Goal: Information Seeking & Learning: Learn about a topic

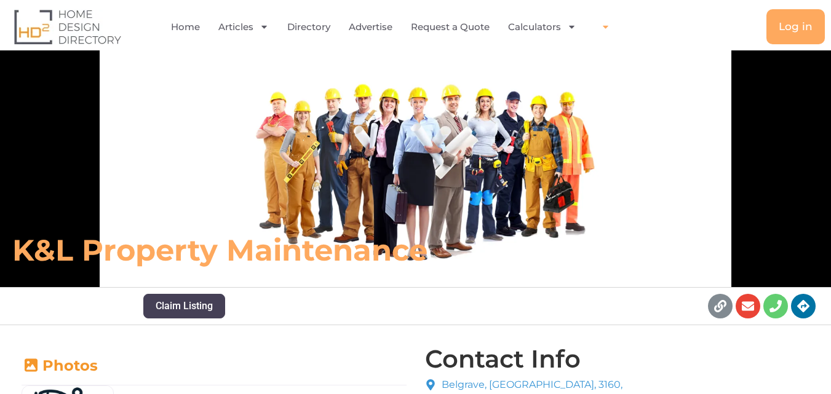
click at [596, 26] on span "Menu" at bounding box center [602, 27] width 15 height 22
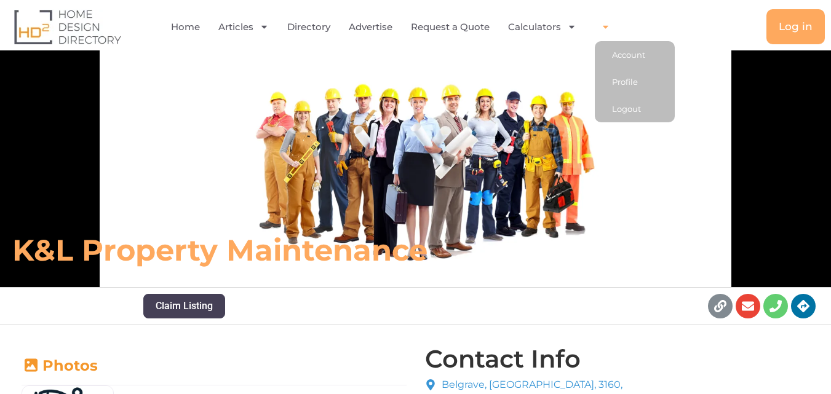
click at [602, 24] on icon "Menu" at bounding box center [605, 26] width 9 height 9
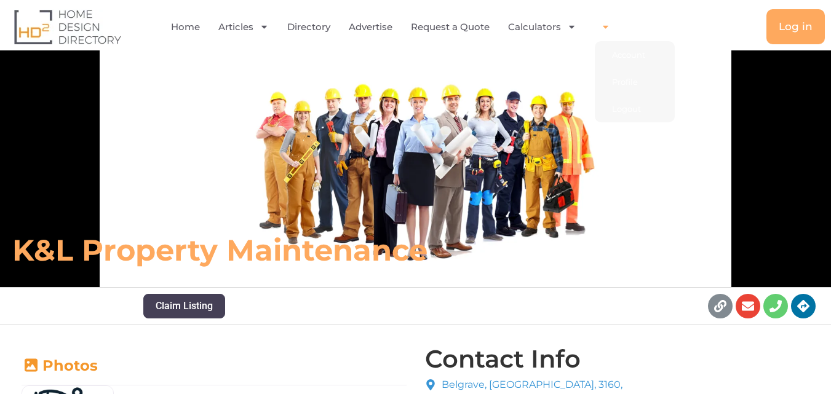
click at [602, 24] on icon "Menu" at bounding box center [605, 26] width 9 height 9
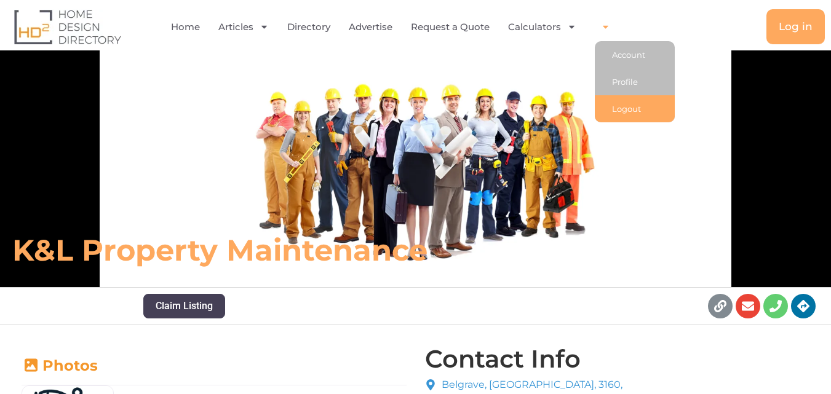
click at [622, 104] on link "Logout" at bounding box center [635, 108] width 80 height 27
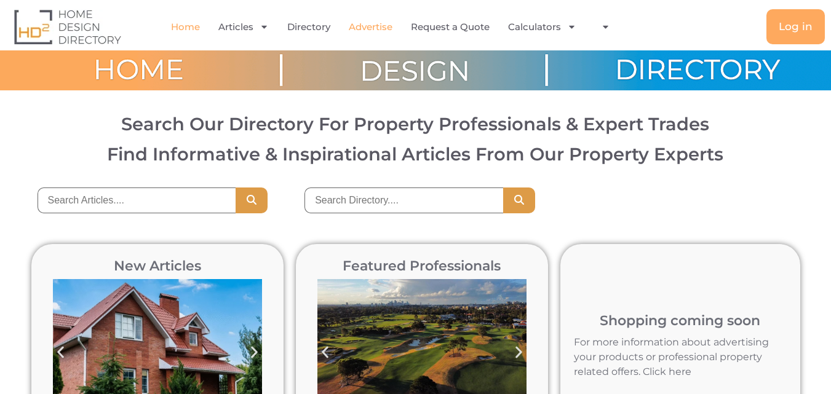
click at [366, 25] on link "Advertise" at bounding box center [371, 27] width 44 height 28
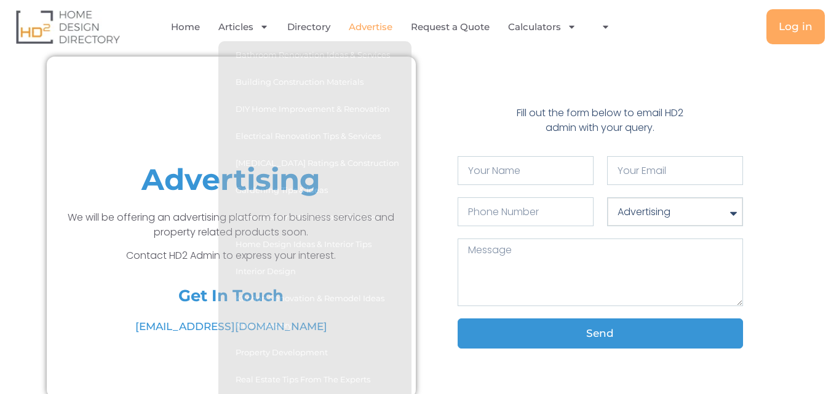
click at [657, 209] on select "Advertising Articles Directory General Enquiry" at bounding box center [675, 211] width 136 height 29
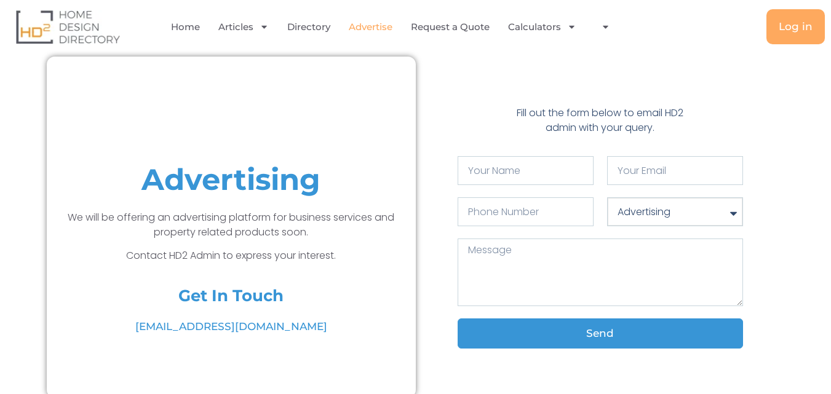
select select "Directory"
click at [607, 197] on select "Advertising Articles Directory General Enquiry" at bounding box center [675, 211] width 136 height 29
click at [296, 28] on link "Directory" at bounding box center [308, 27] width 43 height 28
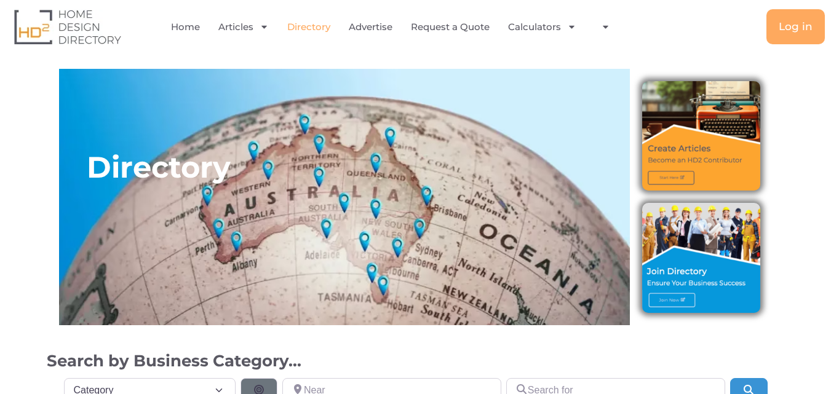
click at [686, 295] on img at bounding box center [701, 257] width 118 height 109
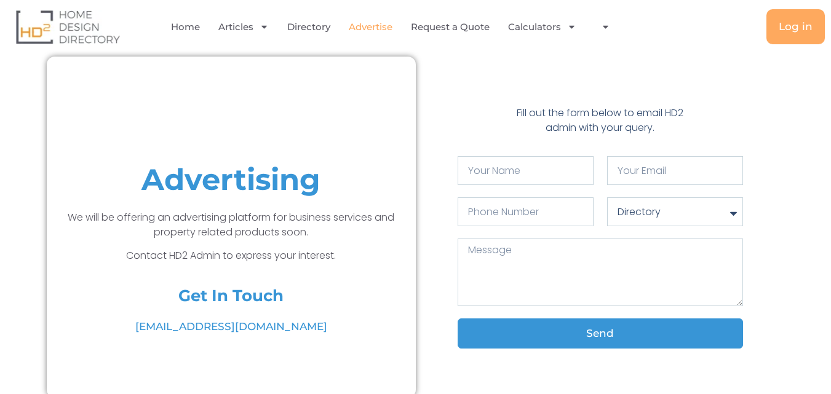
select select "Directory"
